Goal: Task Accomplishment & Management: Use online tool/utility

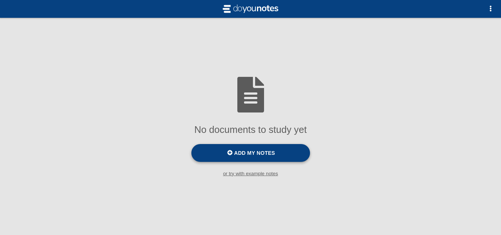
click at [231, 148] on label "Add my notes" at bounding box center [250, 153] width 119 height 18
click at [0, 0] on input "Add my notes" at bounding box center [0, 0] width 0 height 0
click at [232, 159] on label "Add my notes" at bounding box center [250, 153] width 119 height 18
click at [0, 0] on input "Add my notes" at bounding box center [0, 0] width 0 height 0
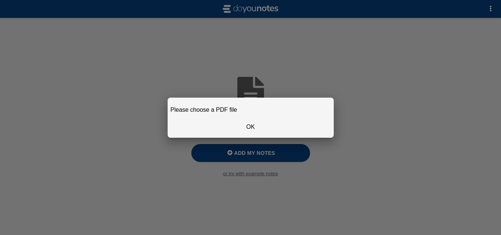
click at [249, 127] on button "OK" at bounding box center [251, 127] width 160 height 16
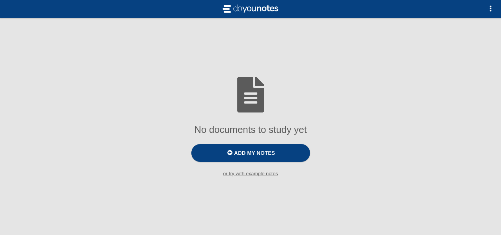
click at [244, 157] on div at bounding box center [250, 117] width 501 height 235
click at [244, 151] on span "Add my notes" at bounding box center [254, 153] width 41 height 6
click at [0, 0] on input "Add my notes" at bounding box center [0, 0] width 0 height 0
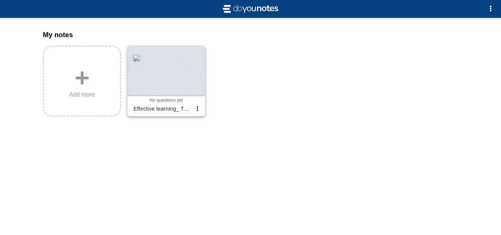
click at [172, 64] on div at bounding box center [167, 71] width 78 height 50
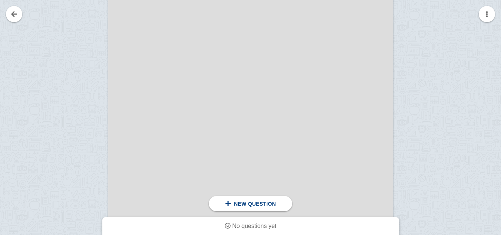
scroll to position [371, 0]
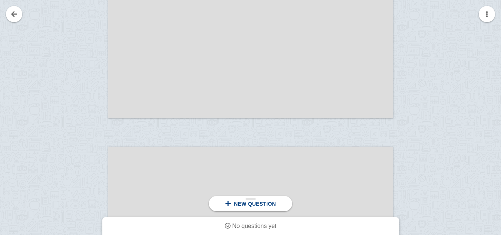
click at [262, 204] on span "New question" at bounding box center [255, 204] width 42 height 6
drag, startPoint x: 262, startPoint y: 91, endPoint x: 266, endPoint y: 168, distance: 76.9
drag, startPoint x: 126, startPoint y: 33, endPoint x: 209, endPoint y: 41, distance: 83.8
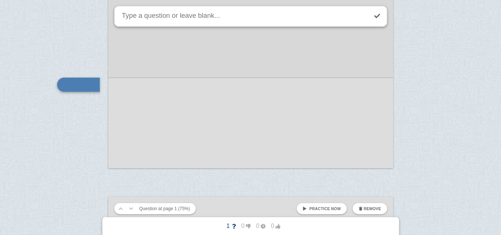
click at [317, 206] on span "Practice now" at bounding box center [325, 208] width 32 height 4
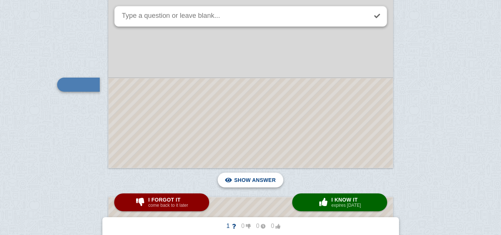
click at [258, 183] on span "Hide answer" at bounding box center [256, 180] width 39 height 16
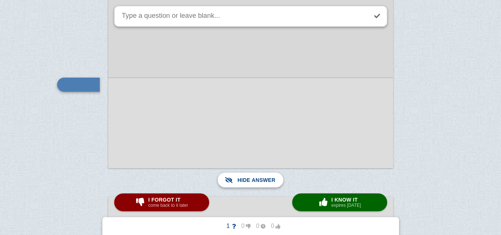
click at [258, 183] on span "Show answer" at bounding box center [255, 180] width 42 height 16
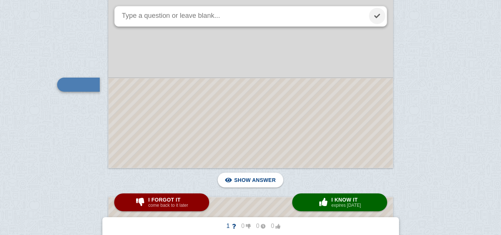
click at [377, 13] on link at bounding box center [377, 16] width 16 height 16
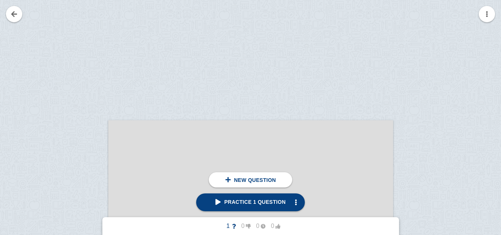
drag, startPoint x: 0, startPoint y: 9, endPoint x: 3, endPoint y: 13, distance: 5.3
click at [9, 16] on link at bounding box center [14, 14] width 16 height 16
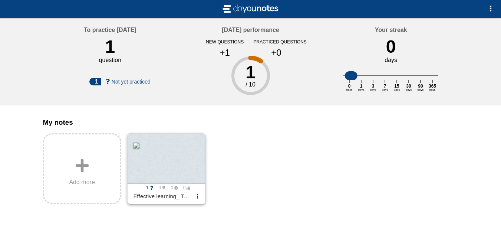
drag, startPoint x: 168, startPoint y: 152, endPoint x: 199, endPoint y: 202, distance: 59.3
click at [199, 198] on span "button" at bounding box center [197, 196] width 5 height 5
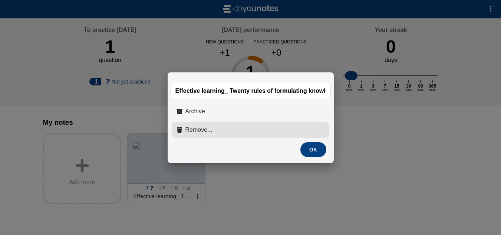
click at [197, 131] on span "Remove..." at bounding box center [198, 129] width 27 height 7
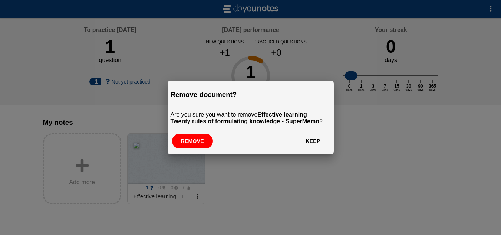
click at [198, 144] on button "Remove" at bounding box center [192, 141] width 41 height 15
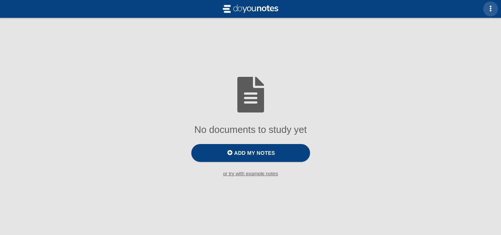
click at [491, 11] on span "button" at bounding box center [491, 9] width 6 height 6
click at [474, 28] on div at bounding box center [250, 117] width 501 height 235
